Goal: Task Accomplishment & Management: Use online tool/utility

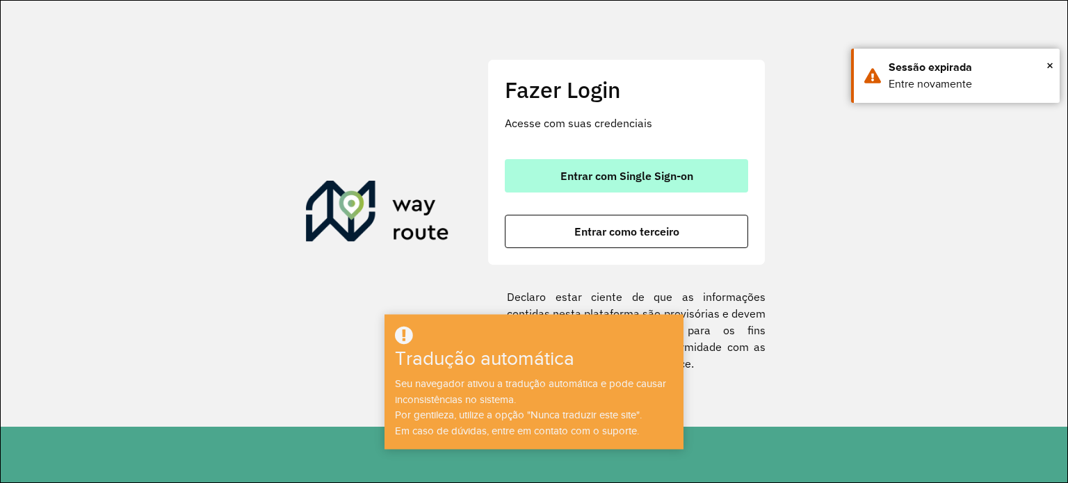
click at [676, 178] on font "Entrar com Single Sign-on" at bounding box center [626, 176] width 133 height 14
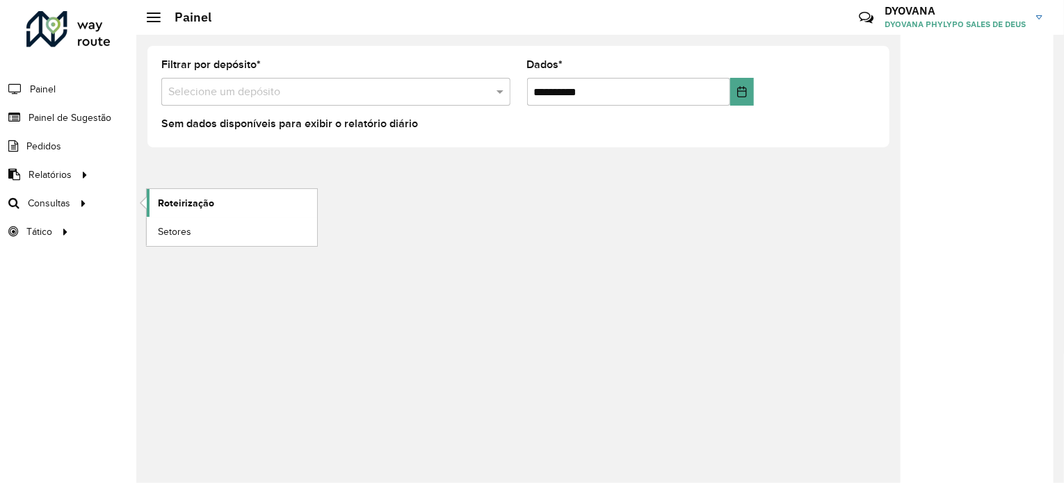
click at [156, 202] on link "Roteirização" at bounding box center [232, 203] width 170 height 28
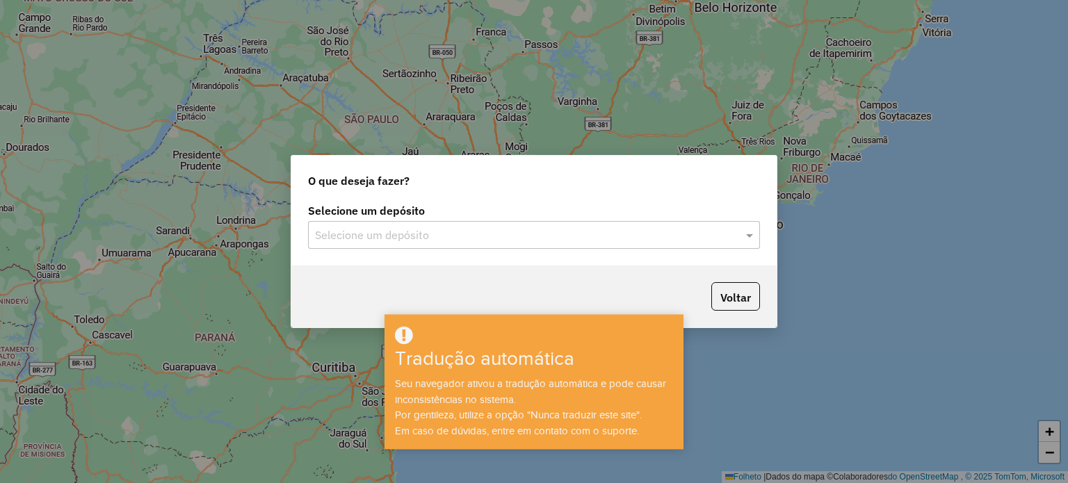
click at [436, 234] on input "text" at bounding box center [520, 235] width 410 height 17
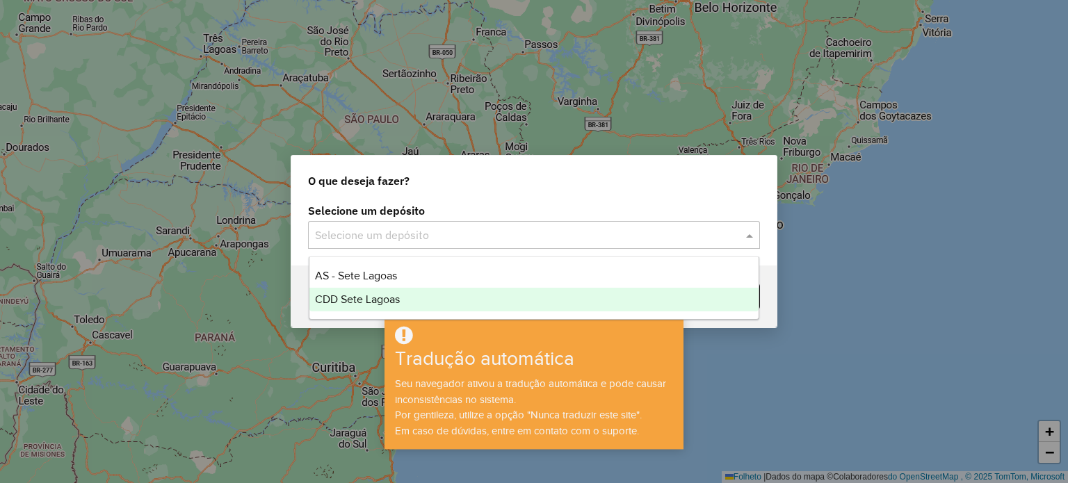
click at [381, 300] on font "CDD Sete Lagoas" at bounding box center [357, 299] width 85 height 12
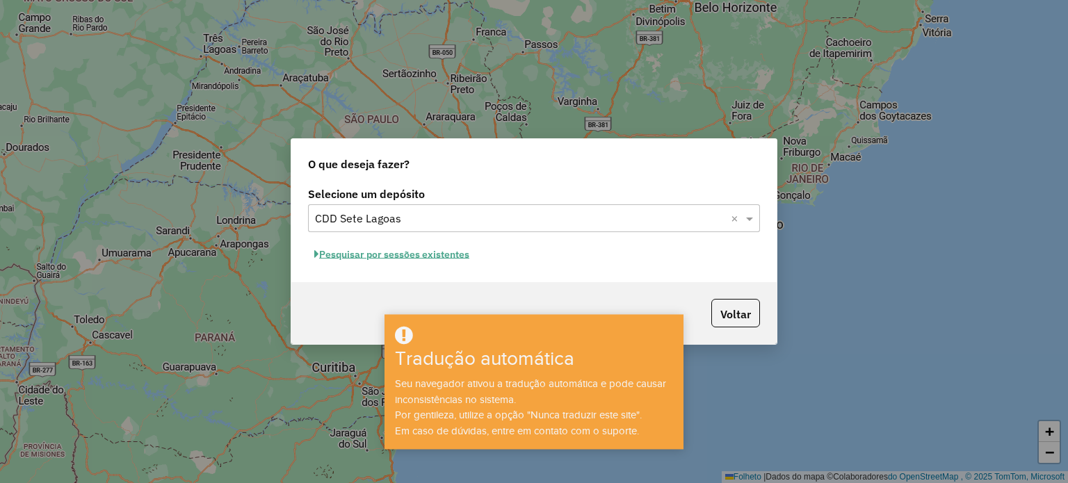
click at [400, 258] on font "Pesquisar por sessões existentes" at bounding box center [394, 254] width 150 height 13
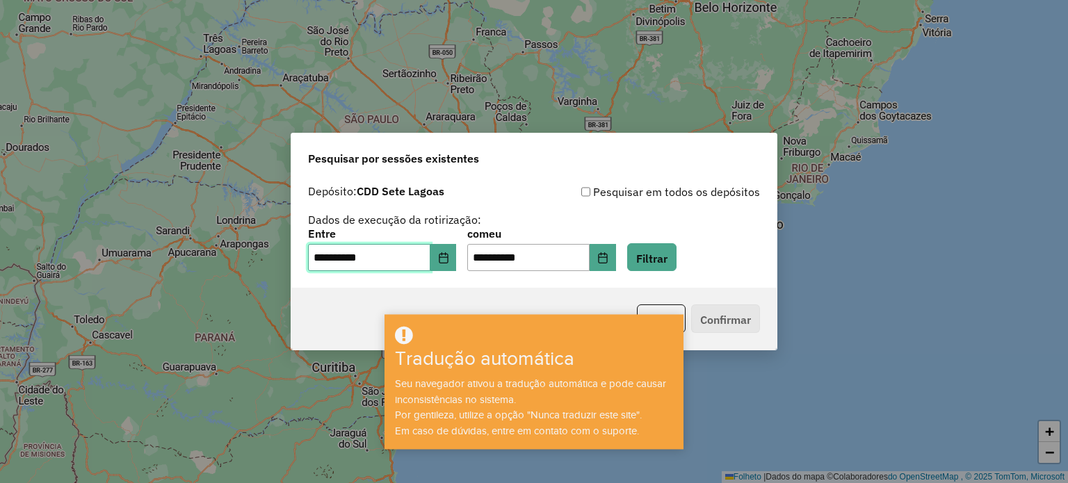
click at [336, 260] on input "**********" at bounding box center [369, 258] width 122 height 28
click at [453, 266] on button "Escolha a data" at bounding box center [443, 258] width 26 height 28
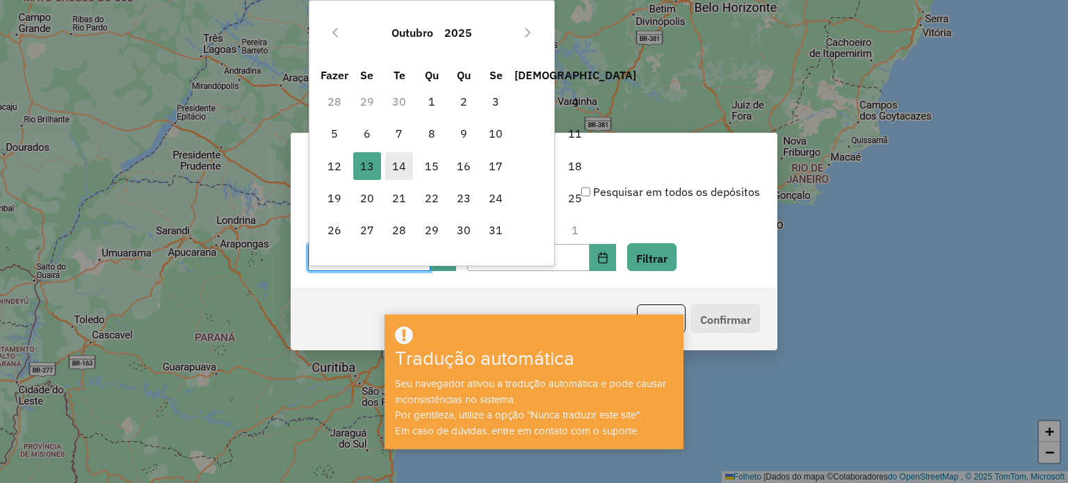
click at [399, 162] on font "14" at bounding box center [399, 166] width 14 height 14
type input "**********"
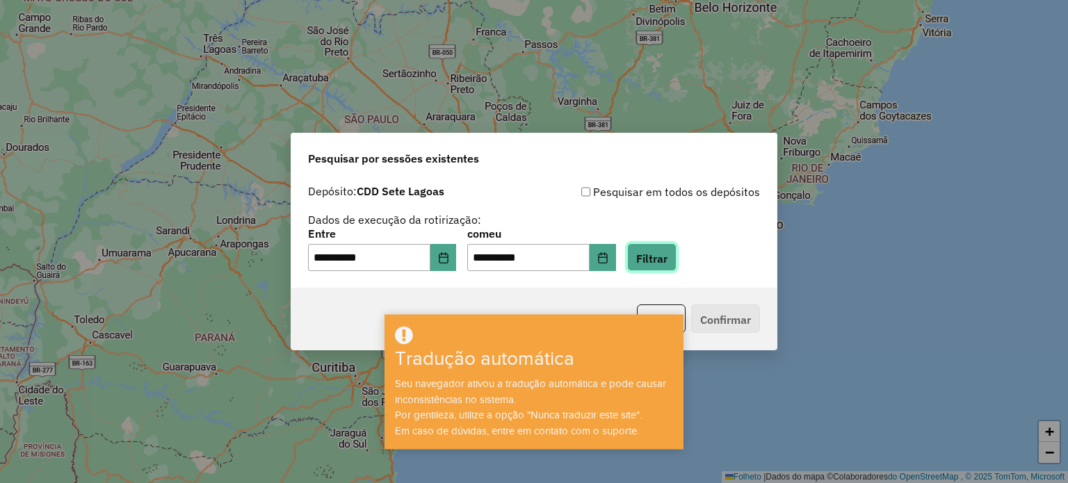
click at [656, 262] on font "Filtrar" at bounding box center [651, 258] width 31 height 14
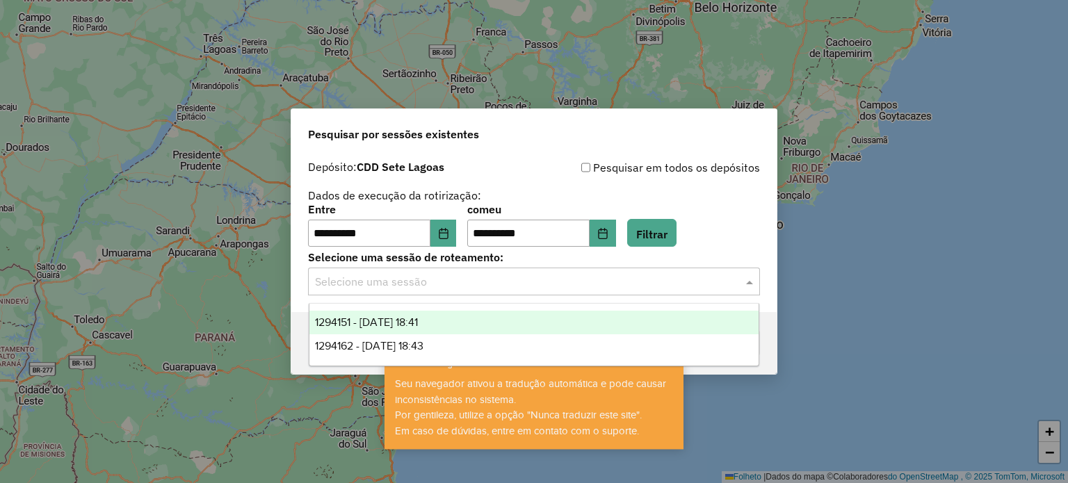
click at [570, 283] on input "text" at bounding box center [520, 282] width 410 height 17
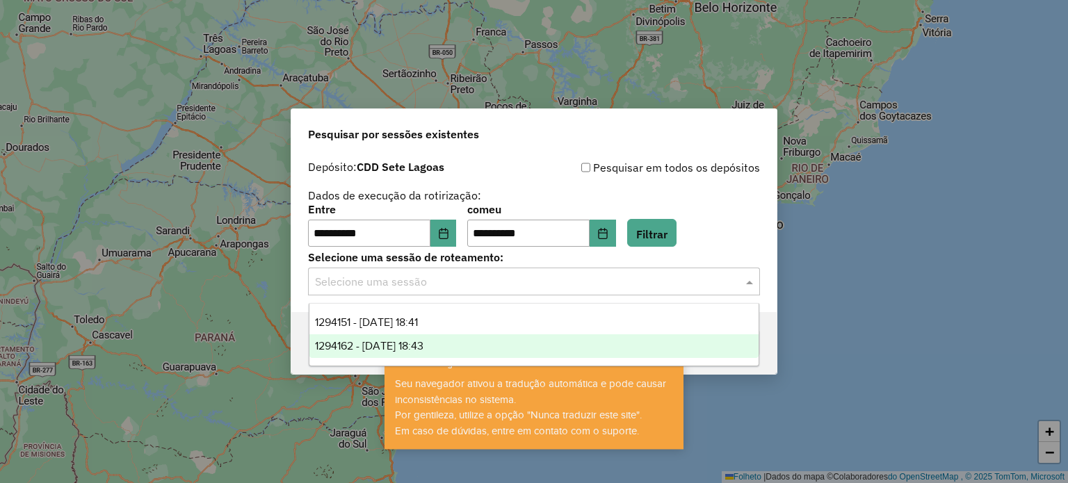
click at [423, 342] on font "1294162 - 14/10/2025 18:43" at bounding box center [369, 346] width 108 height 12
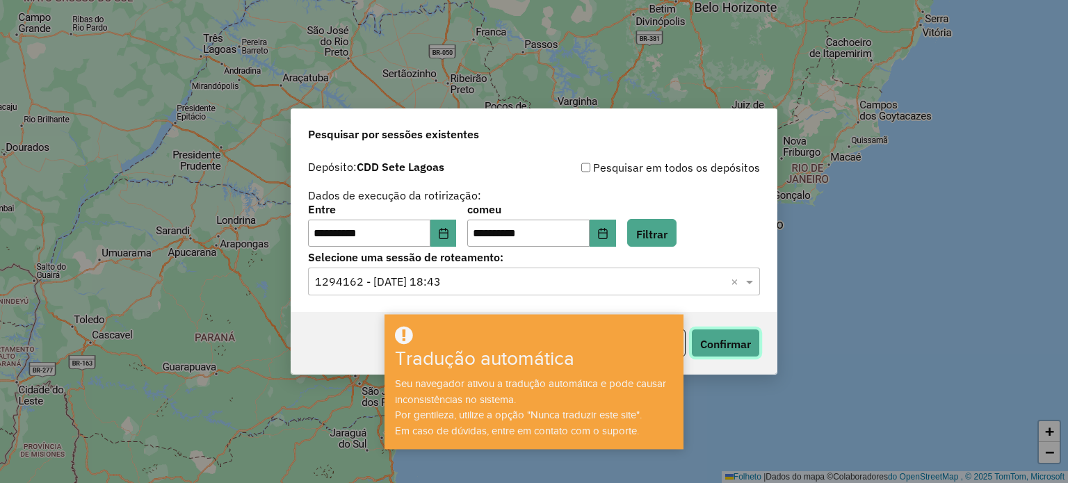
click at [709, 344] on font "Confirmar" at bounding box center [725, 344] width 51 height 14
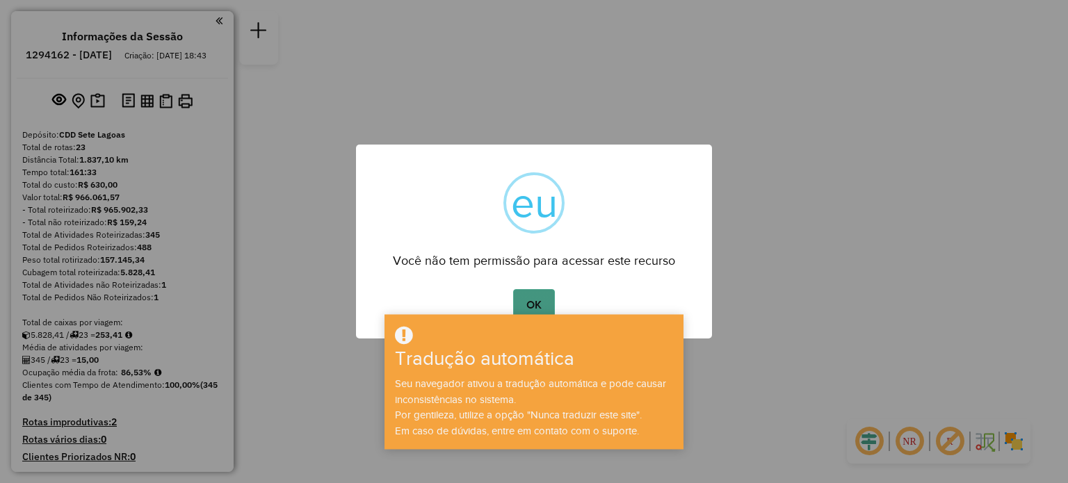
click at [542, 308] on button "OK" at bounding box center [533, 305] width 41 height 32
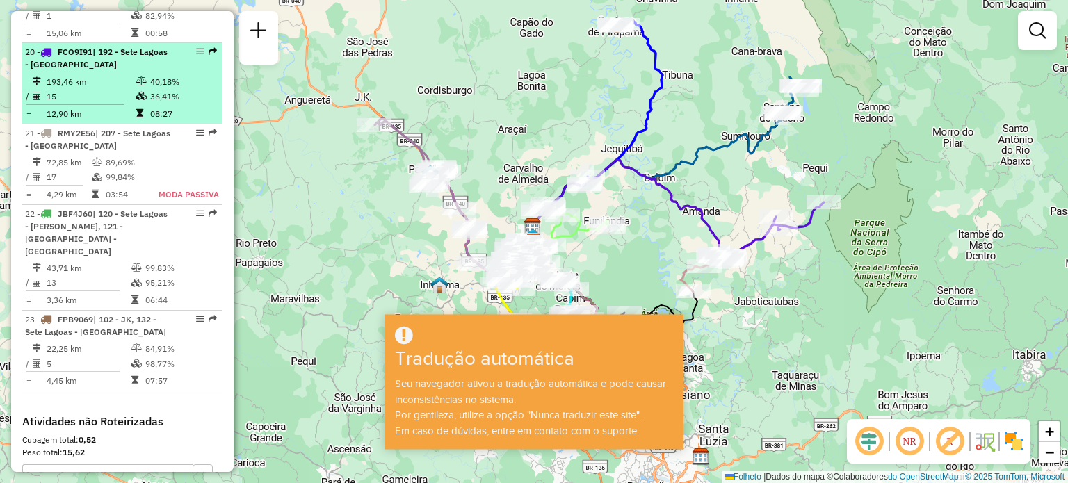
scroll to position [2438, 0]
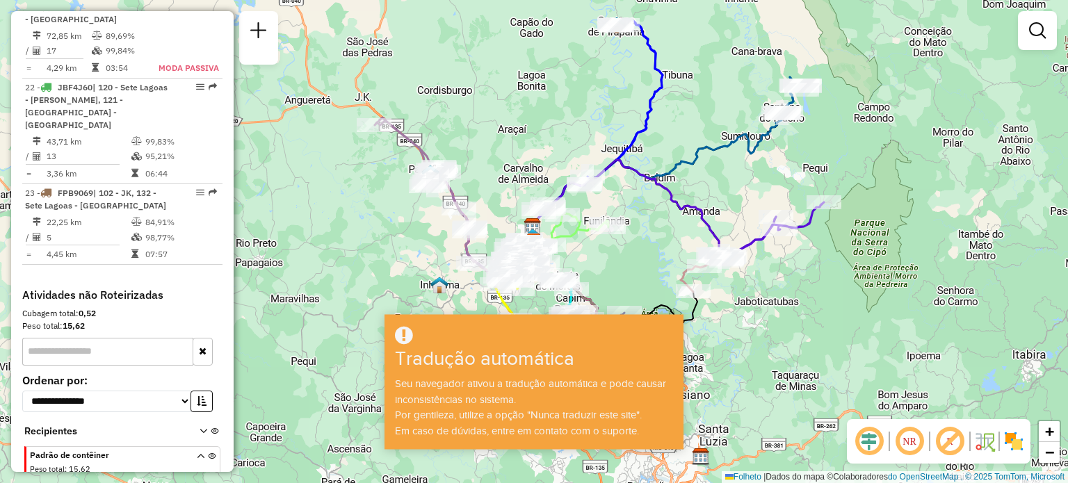
scroll to position [2549, 0]
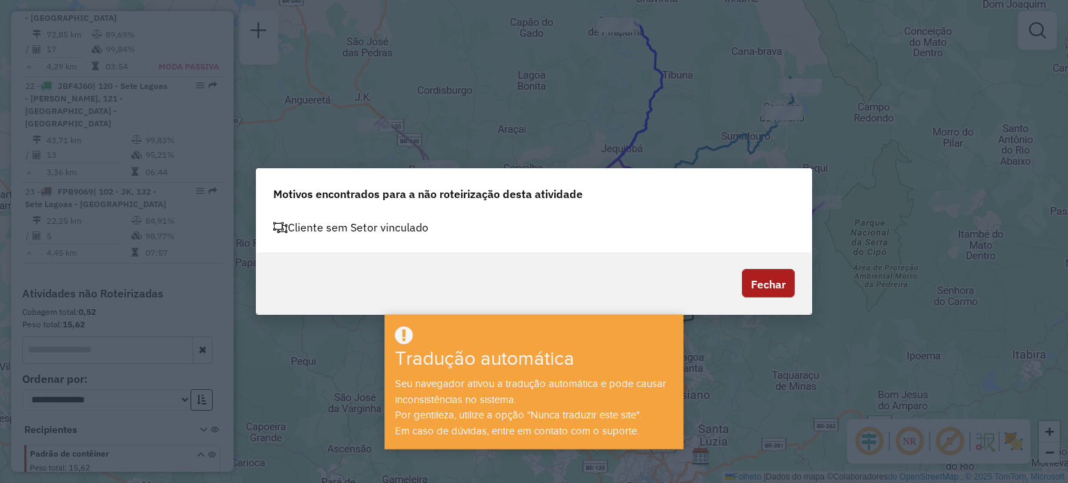
click at [755, 283] on font "Fechar" at bounding box center [768, 284] width 35 height 14
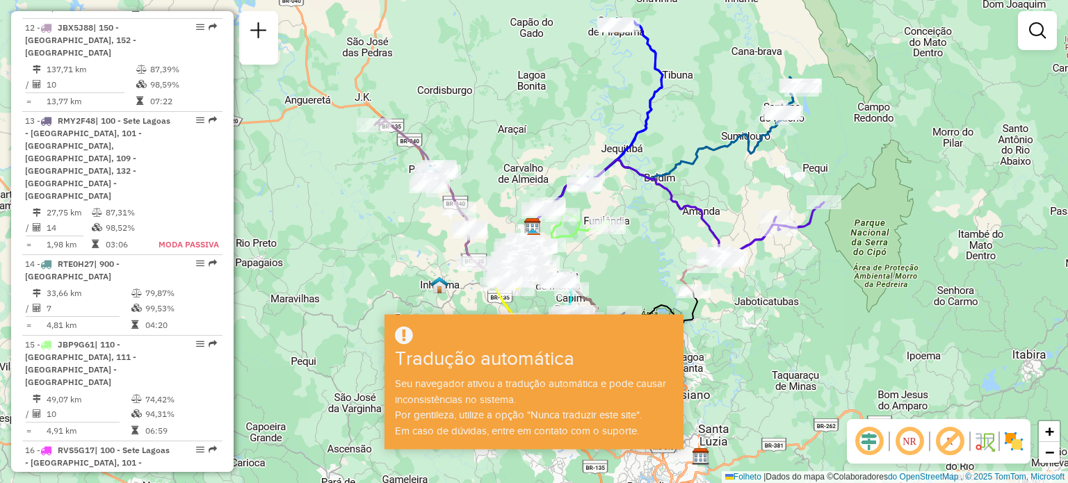
scroll to position [1636, 0]
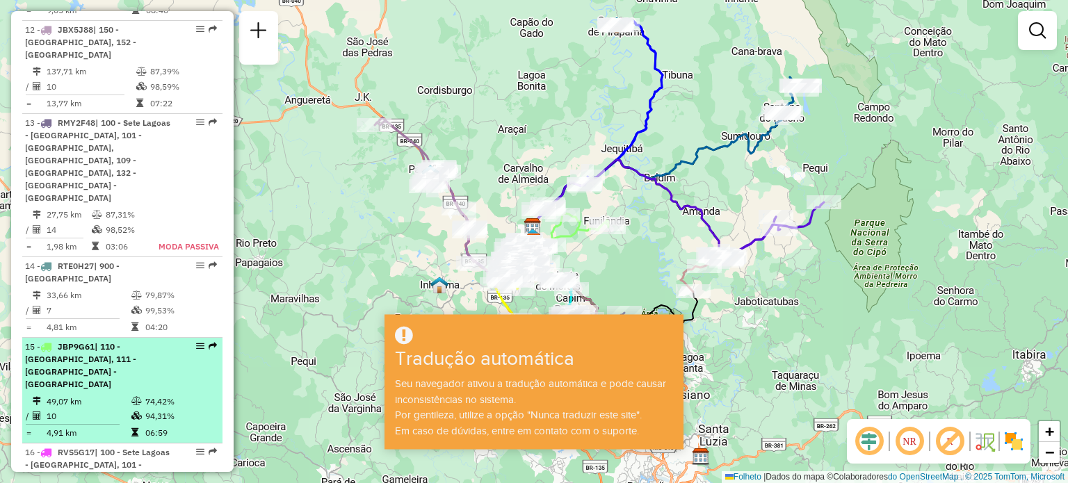
click at [103, 408] on td "10" at bounding box center [88, 415] width 85 height 15
select select "**********"
